Goal: Check status: Check status

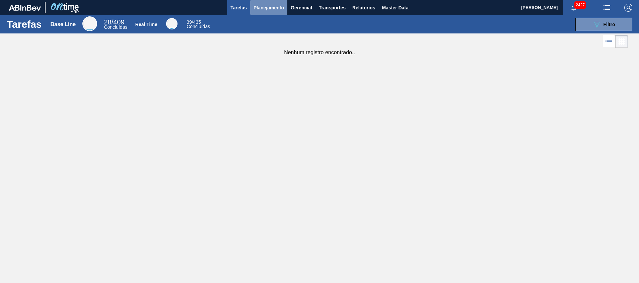
click at [270, 5] on span "Planejamento" at bounding box center [268, 8] width 30 height 8
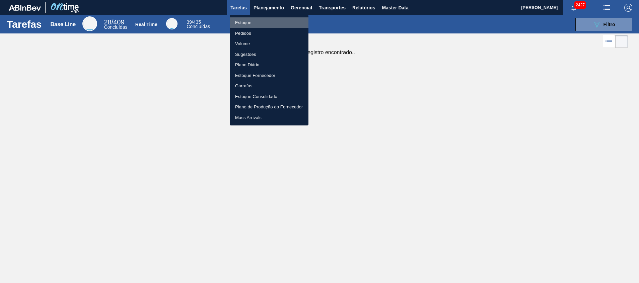
click at [273, 24] on li "Estoque" at bounding box center [269, 22] width 79 height 11
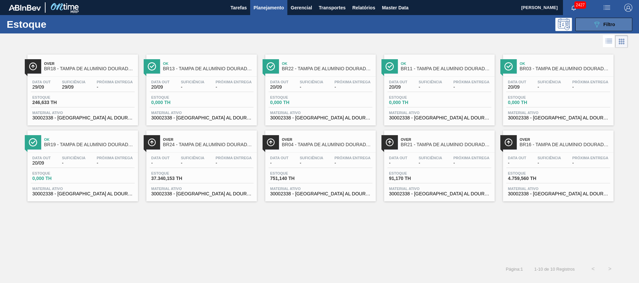
click at [596, 26] on icon "089F7B8B-B2A5-4AFE-B5C0-19BA573D28AC" at bounding box center [596, 24] width 8 height 8
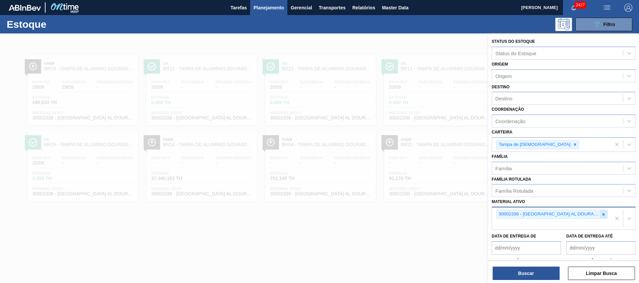
click at [601, 217] on icon at bounding box center [603, 214] width 5 height 5
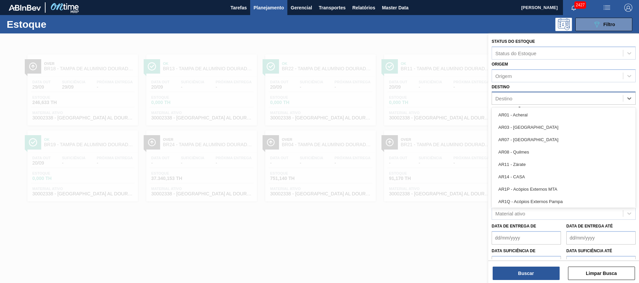
click at [515, 101] on div "Destino" at bounding box center [557, 99] width 131 height 10
type input "via"
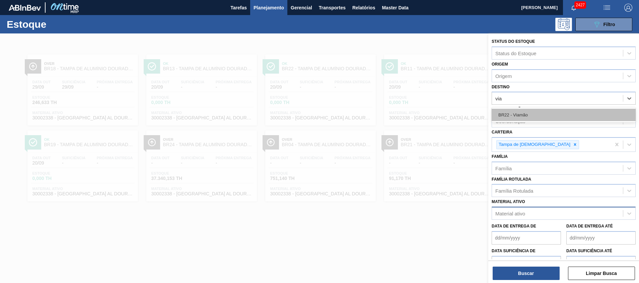
click at [523, 112] on div "BR22 - Viamão" at bounding box center [563, 115] width 144 height 12
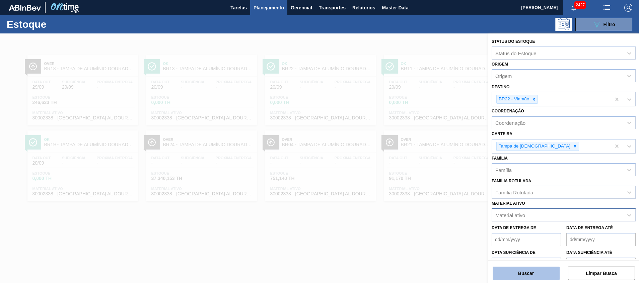
click at [511, 269] on button "Buscar" at bounding box center [525, 273] width 67 height 13
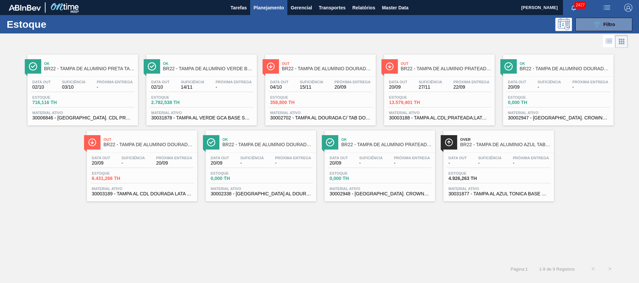
click at [160, 168] on div "Data out 20/09 Suficiência - Próxima Entrega 20/09" at bounding box center [142, 162] width 104 height 12
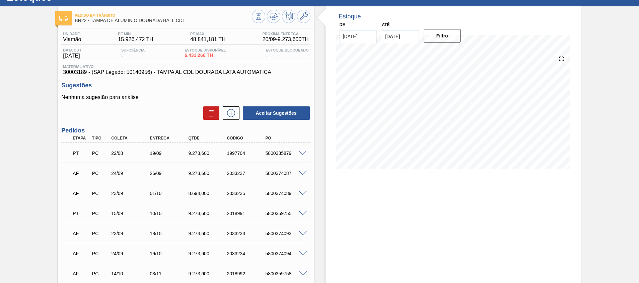
scroll to position [28, 0]
